Goal: Information Seeking & Learning: Learn about a topic

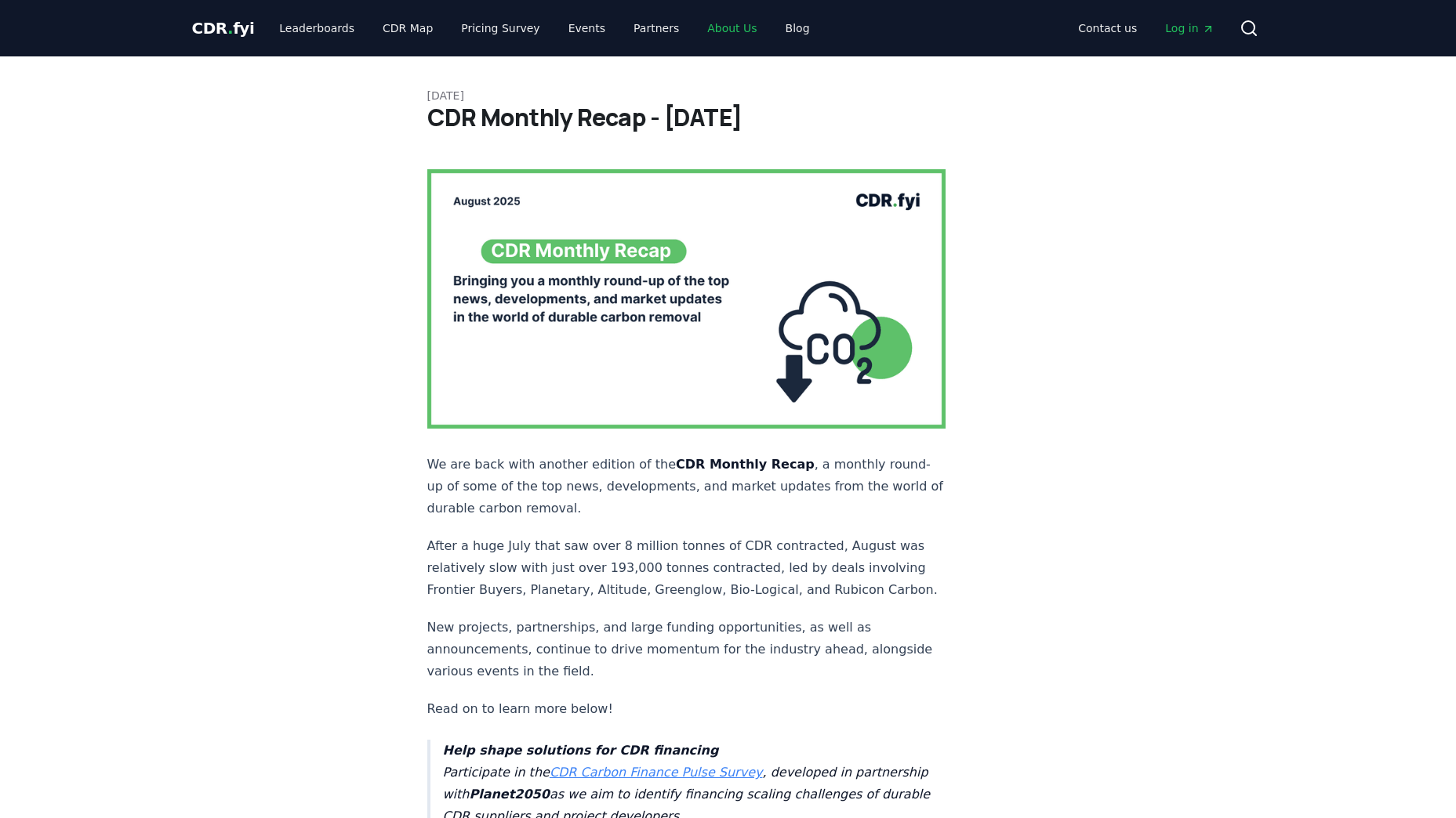
click at [694, 24] on link "About Us" at bounding box center [731, 28] width 74 height 29
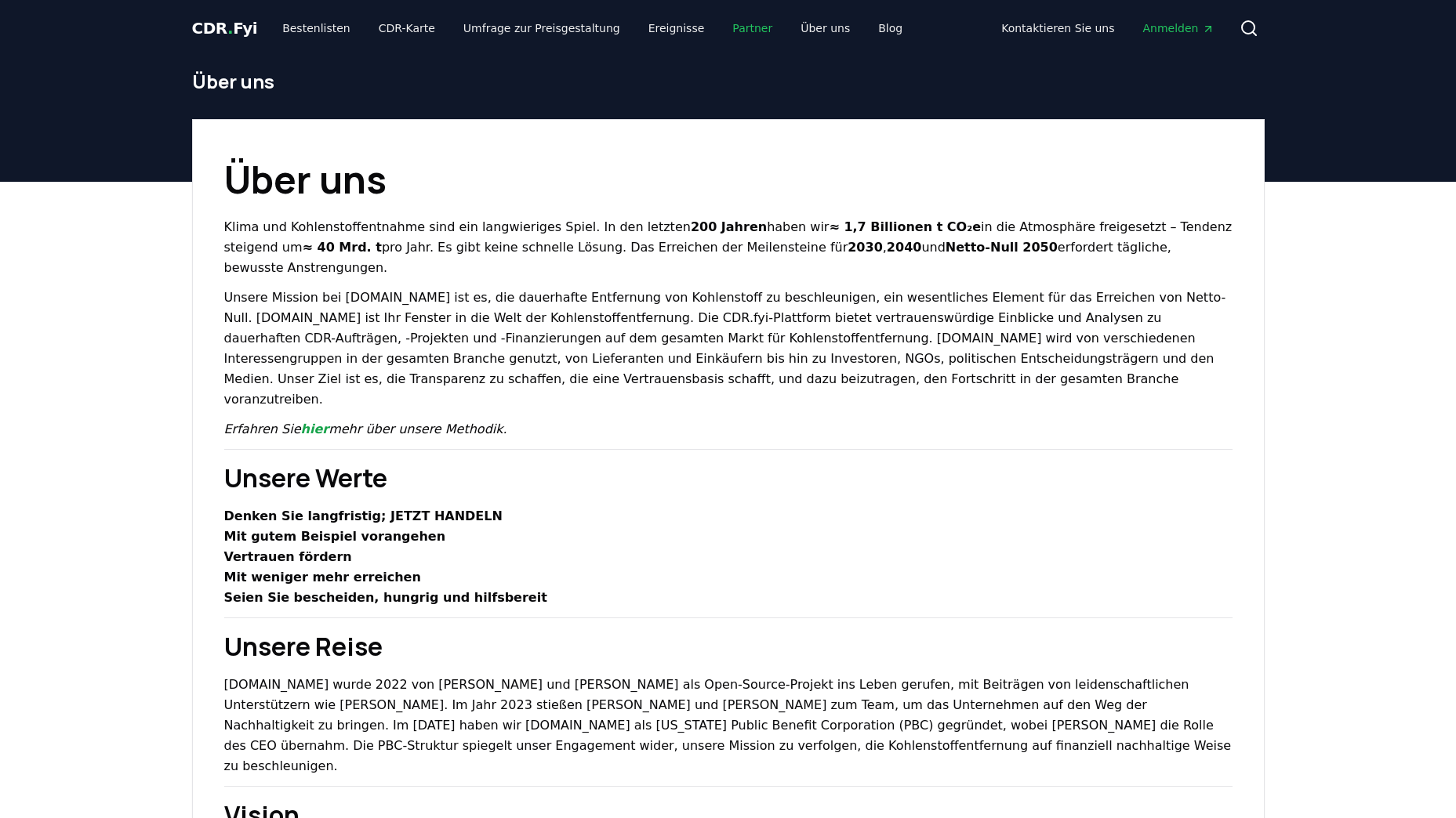
click at [719, 28] on link "Partner" at bounding box center [752, 28] width 65 height 29
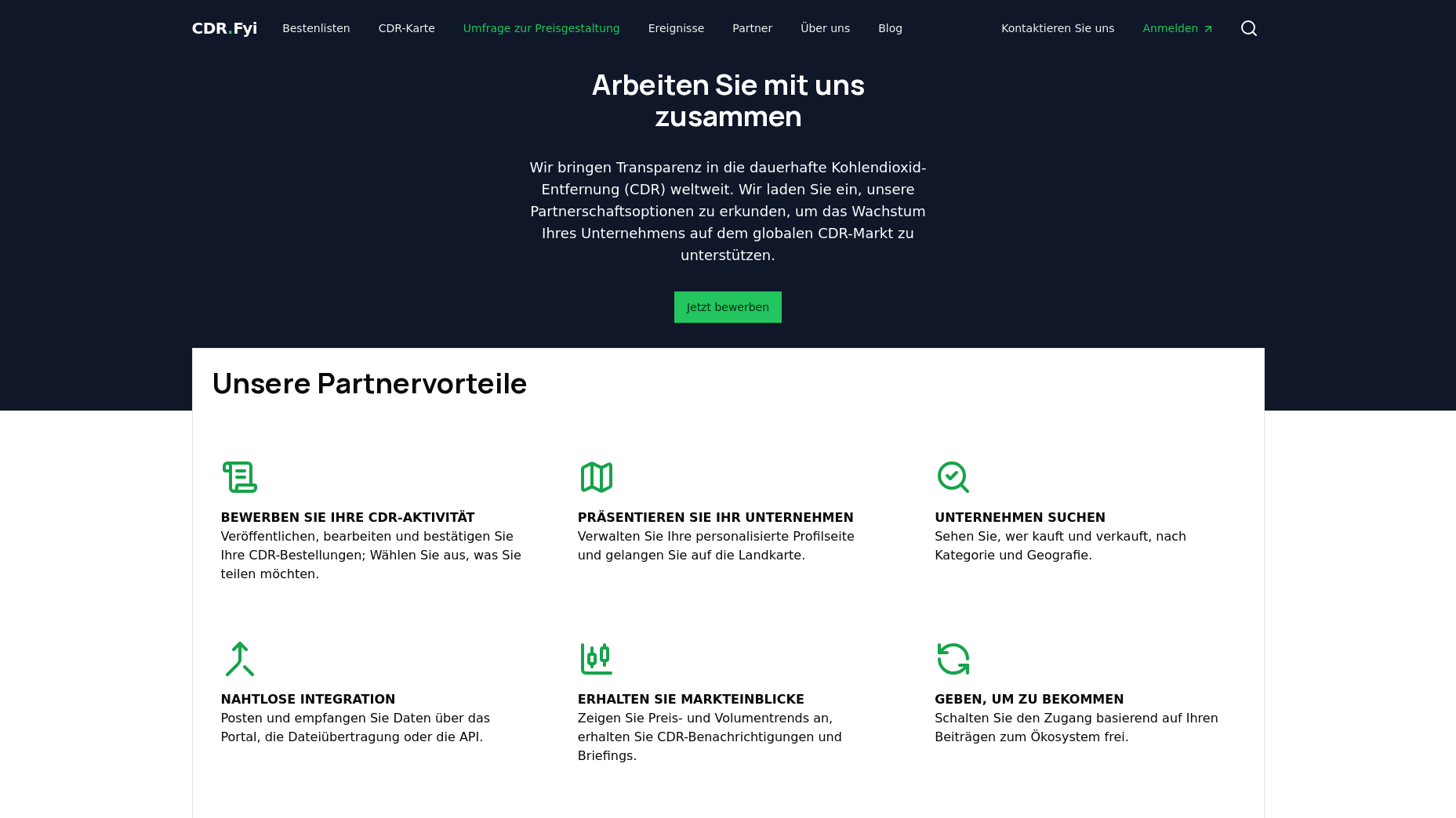
click at [576, 29] on link "Umfrage zur Preisgestaltung" at bounding box center [542, 28] width 182 height 29
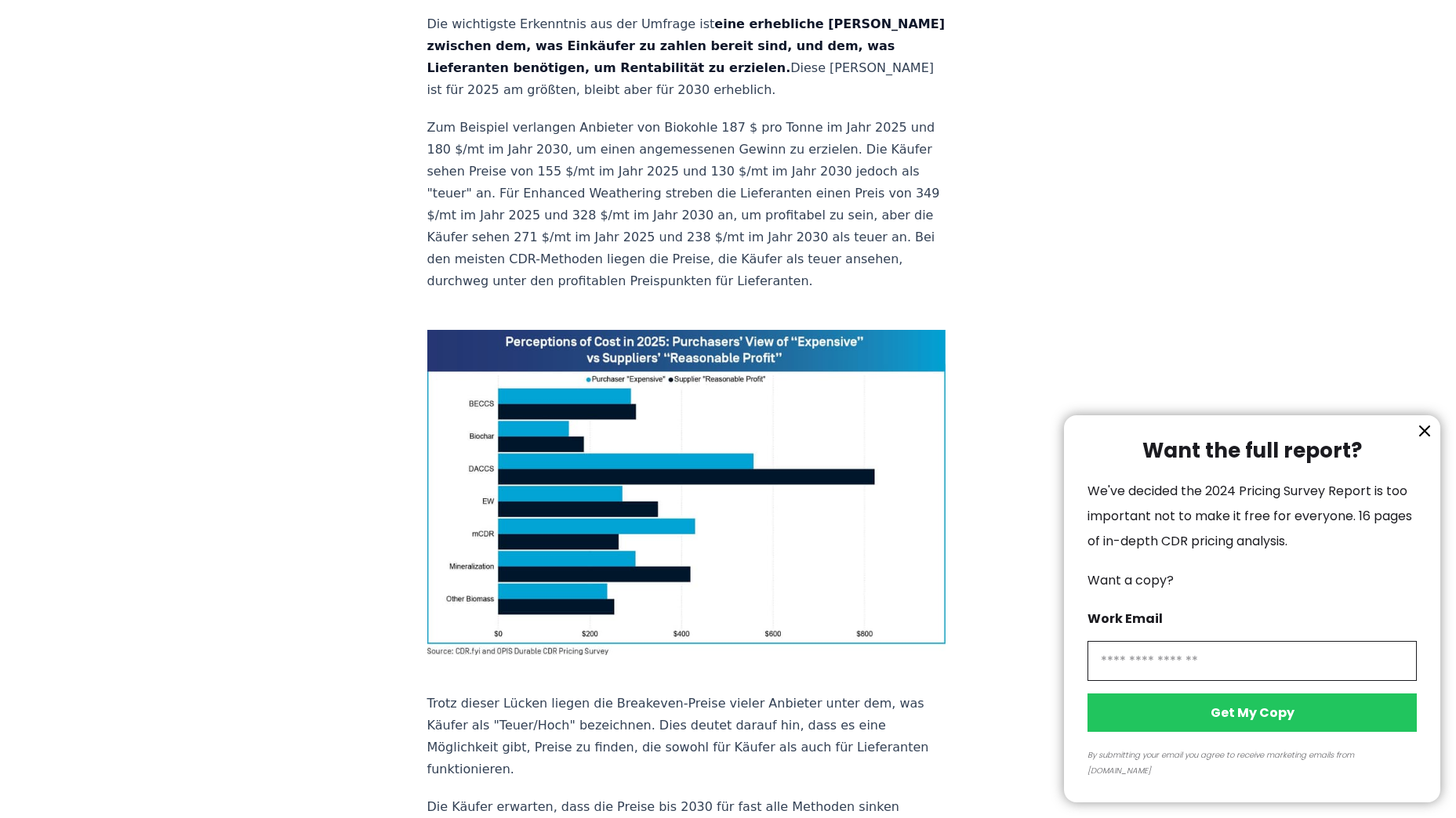
scroll to position [1097, 0]
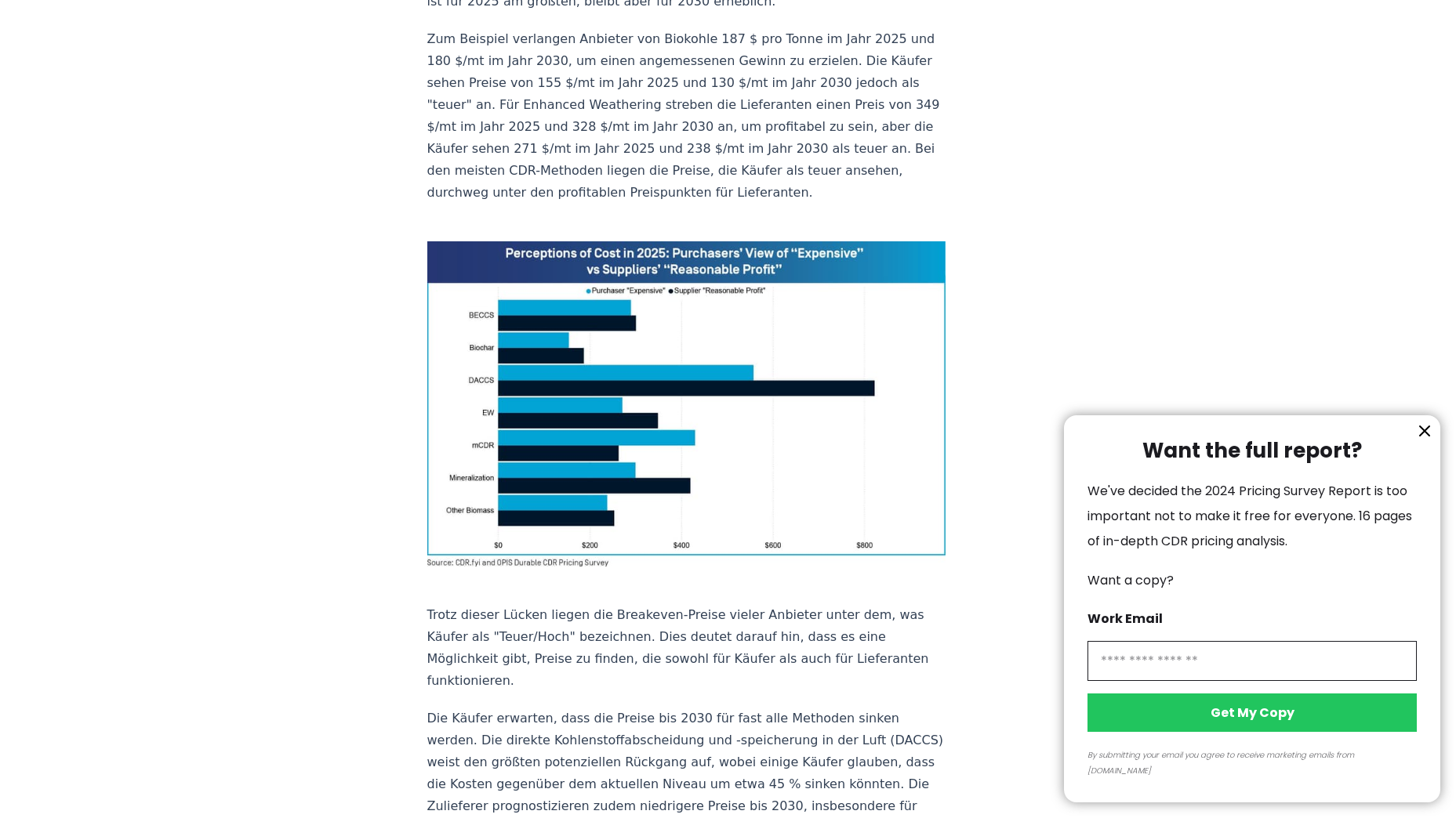
click at [1426, 436] on icon "information" at bounding box center [1424, 431] width 10 height 10
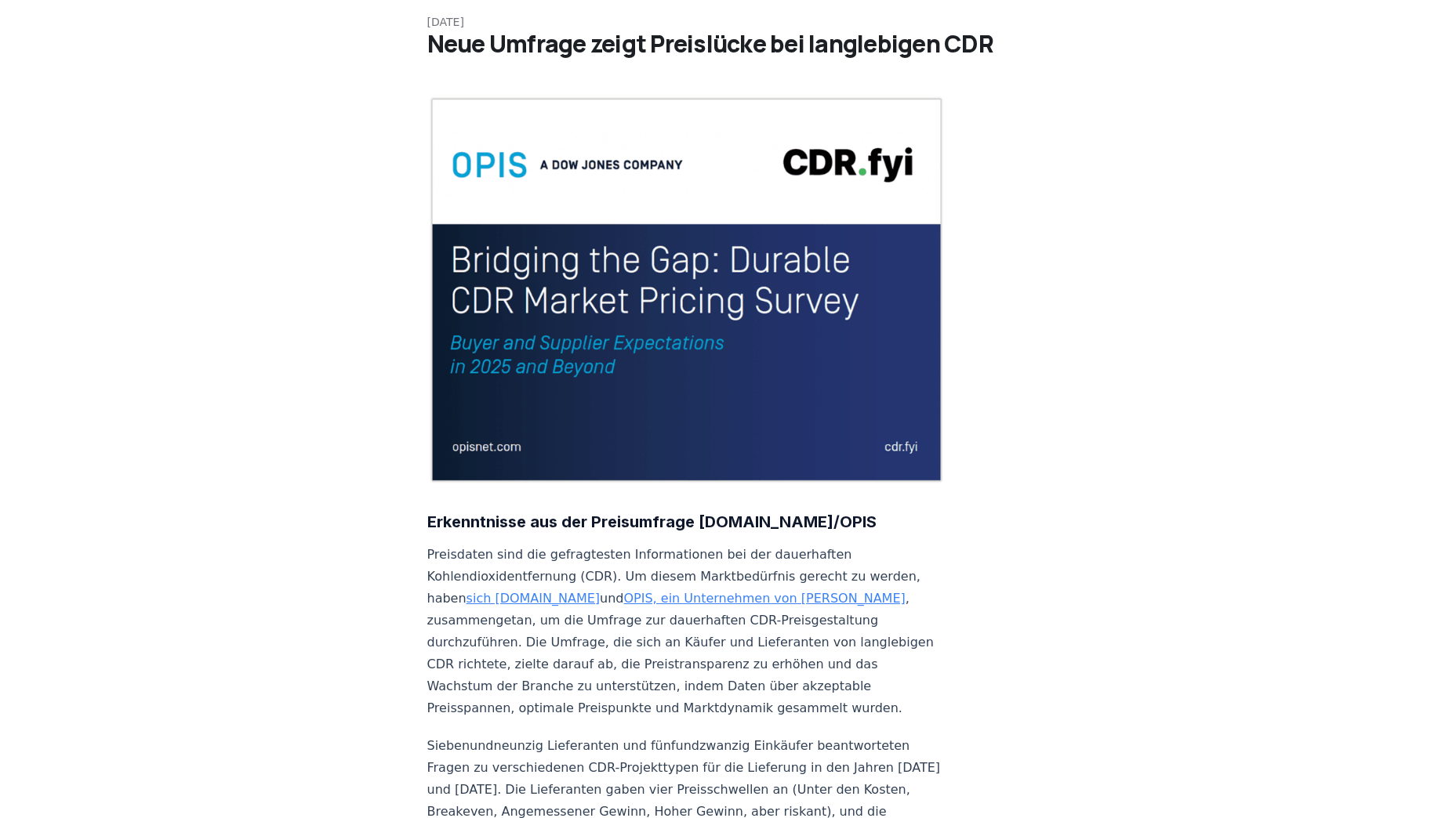
scroll to position [0, 0]
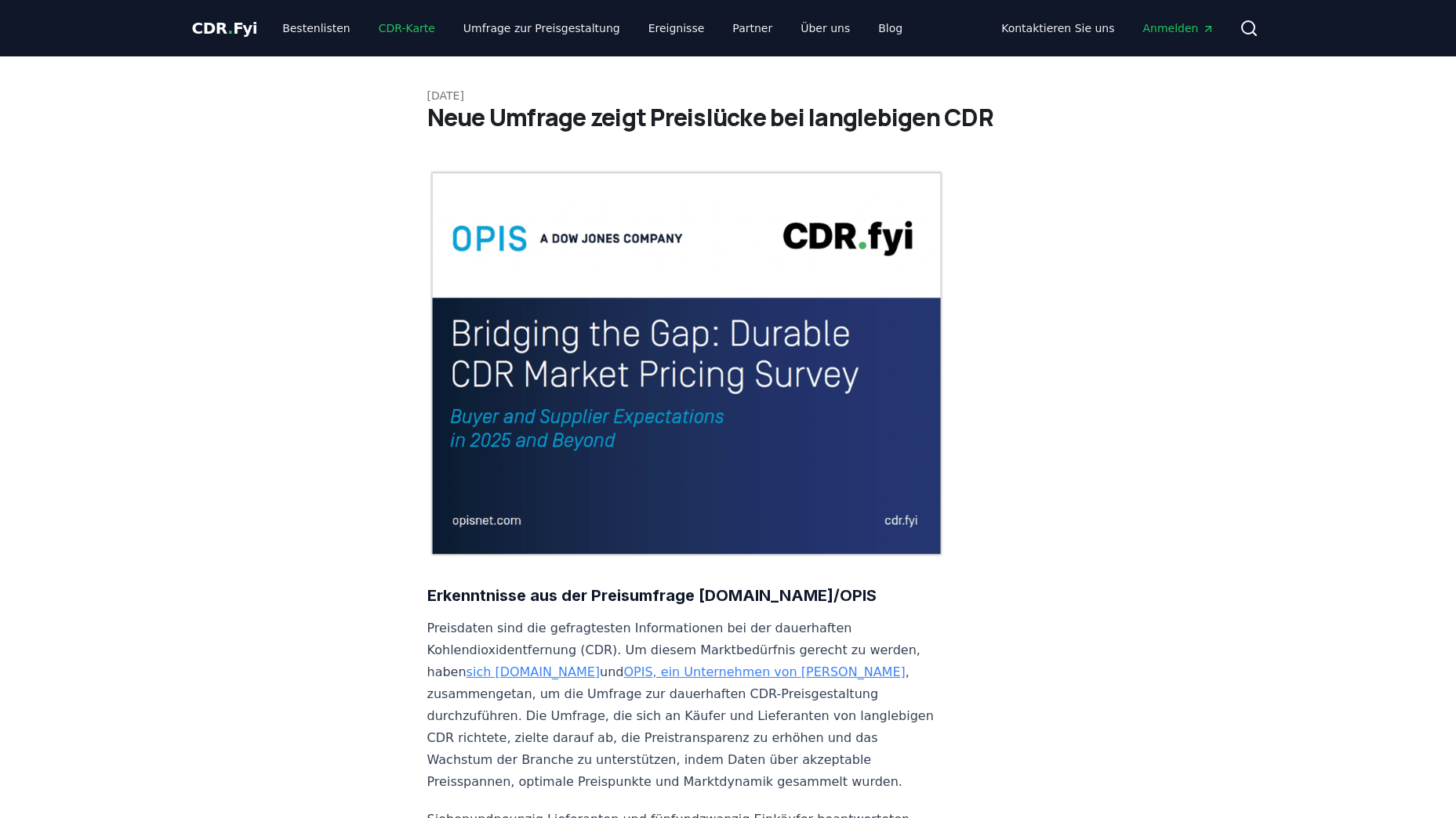
click at [380, 24] on link "CDR-Karte" at bounding box center [407, 28] width 81 height 29
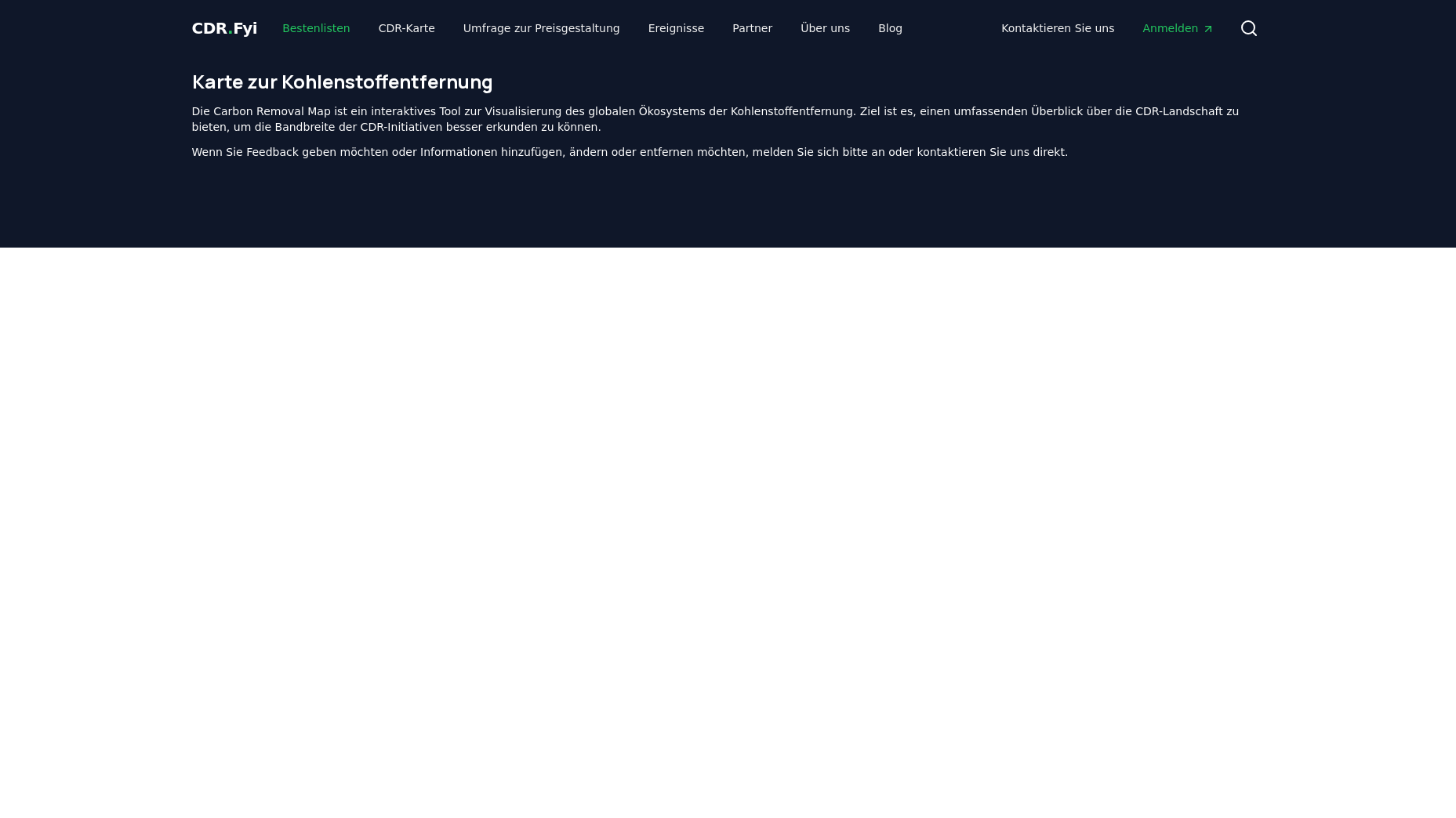
click at [314, 26] on link "Bestenlisten" at bounding box center [317, 28] width 93 height 29
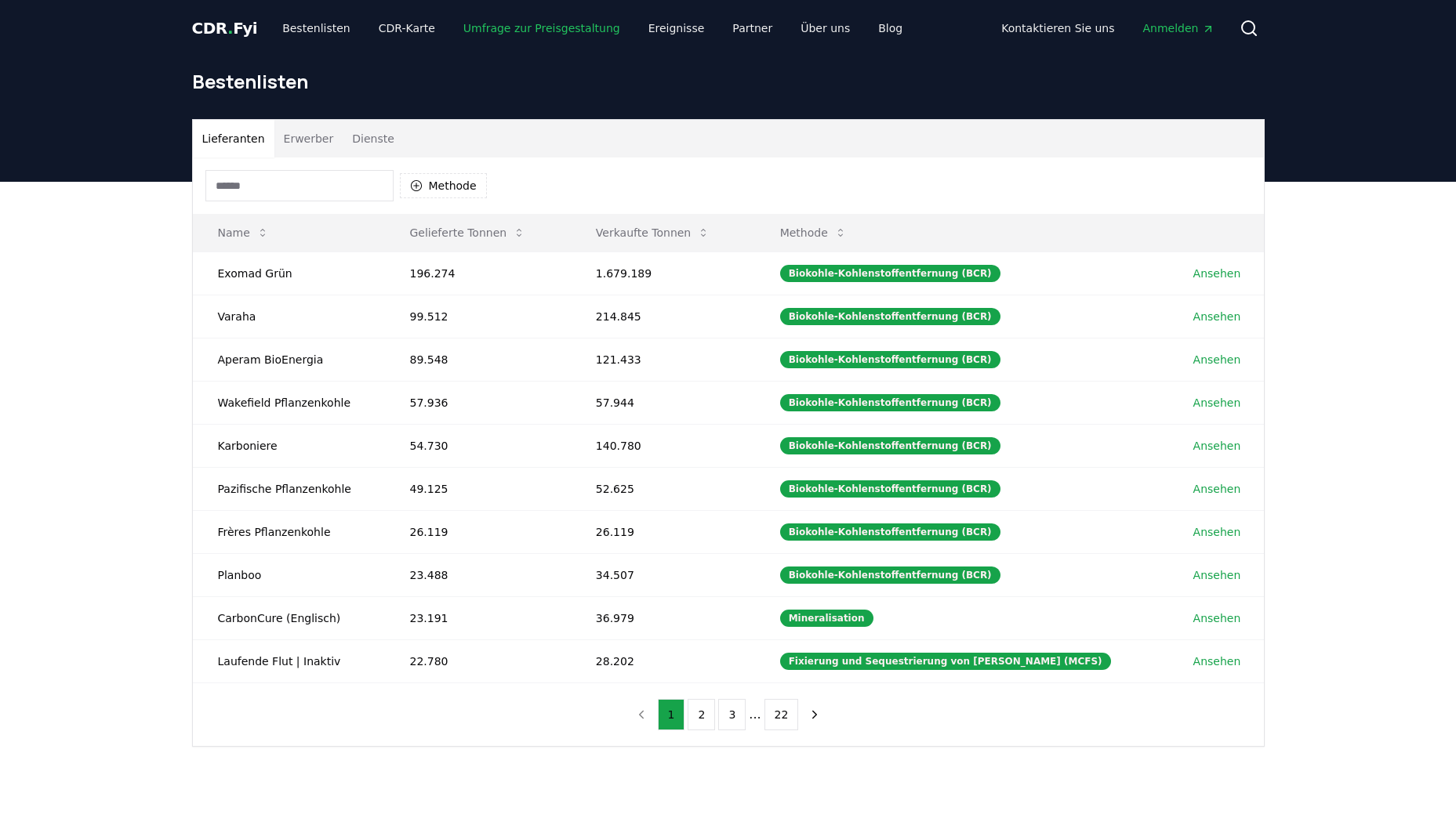
click at [474, 26] on link "Umfrage zur Preisgestaltung" at bounding box center [542, 28] width 182 height 29
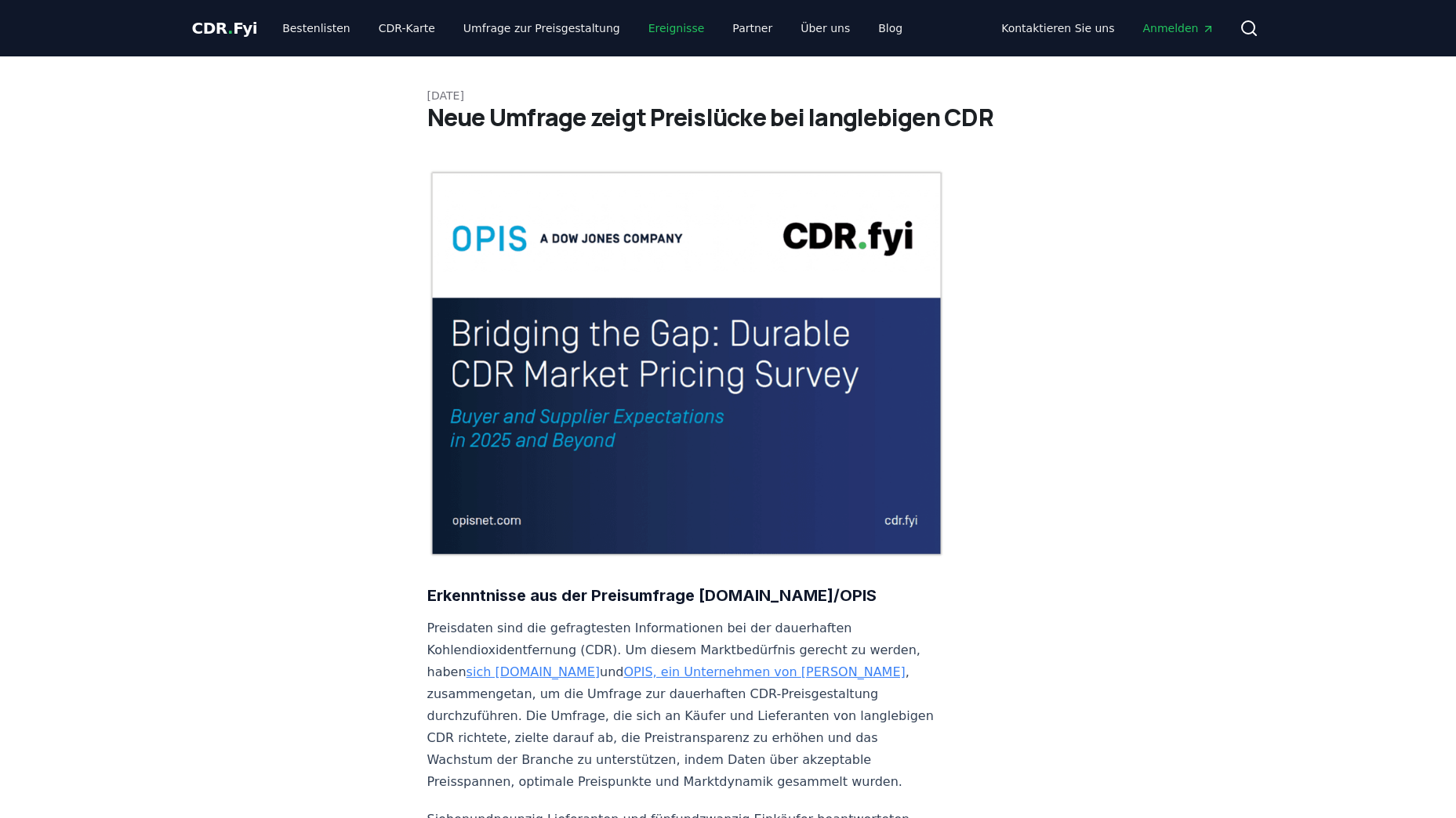
click at [653, 30] on link "Ereignisse" at bounding box center [677, 28] width 81 height 29
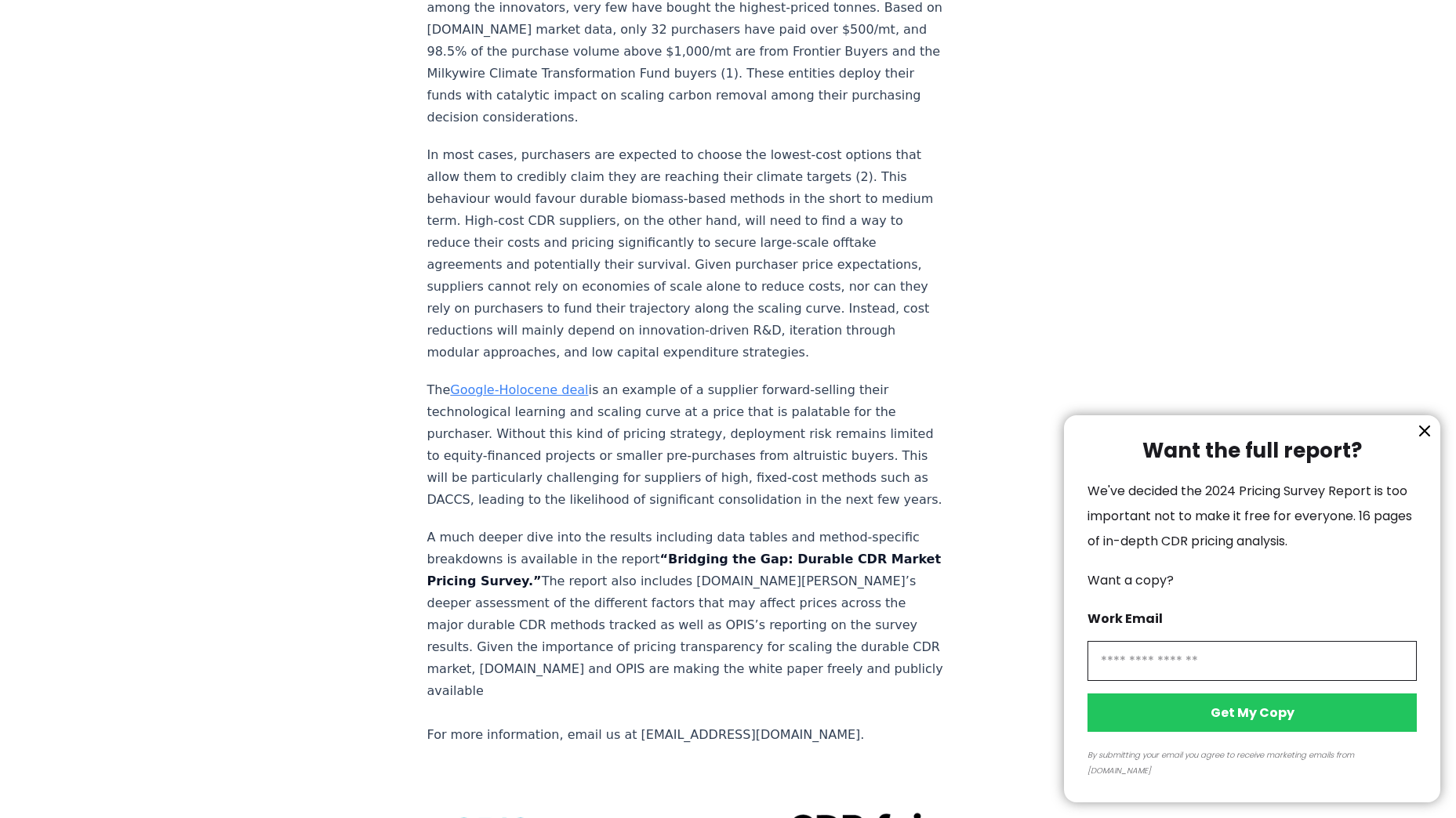
scroll to position [3214, 0]
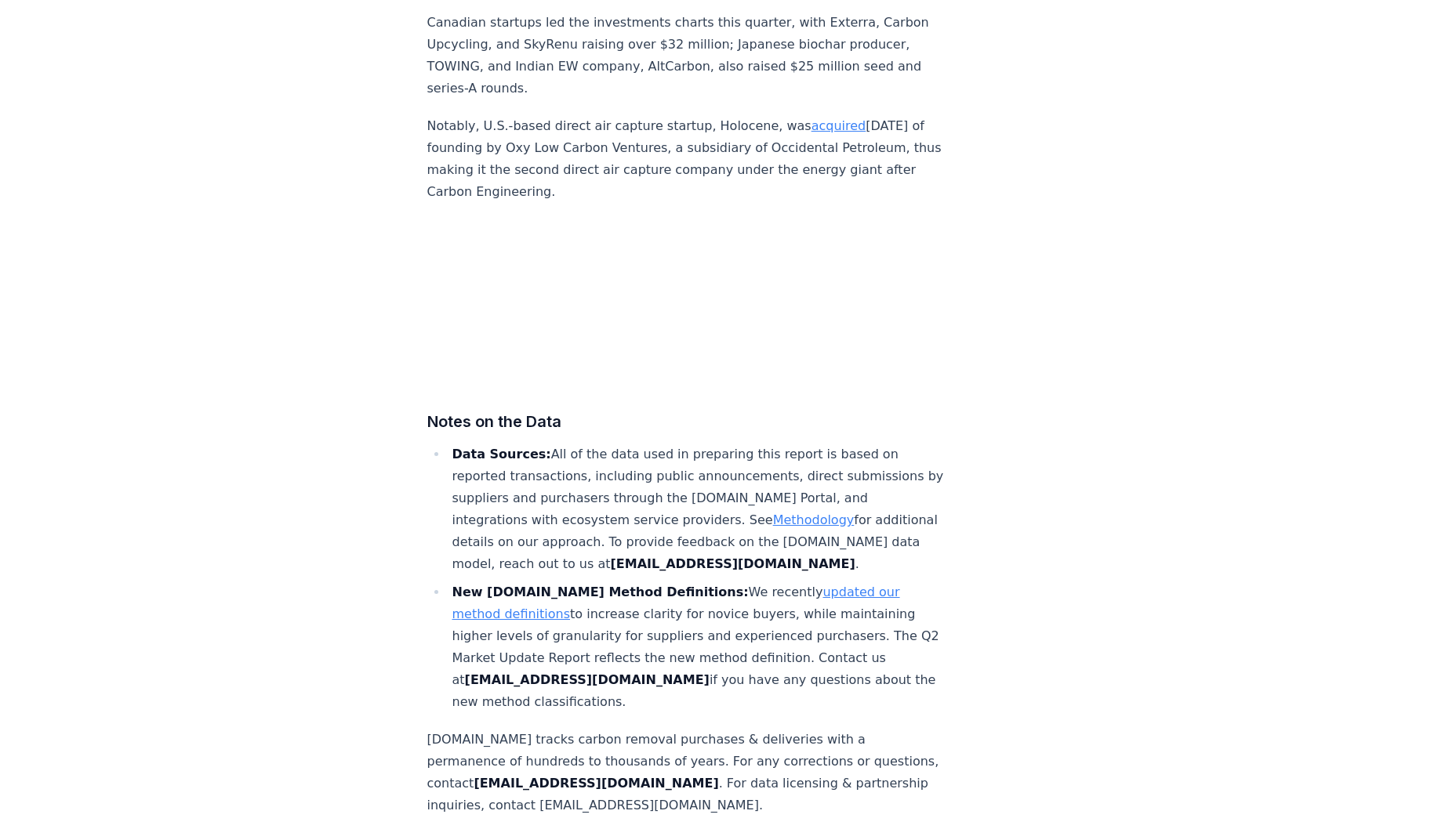
scroll to position [9452, 0]
